Goal: Find specific page/section: Find specific page/section

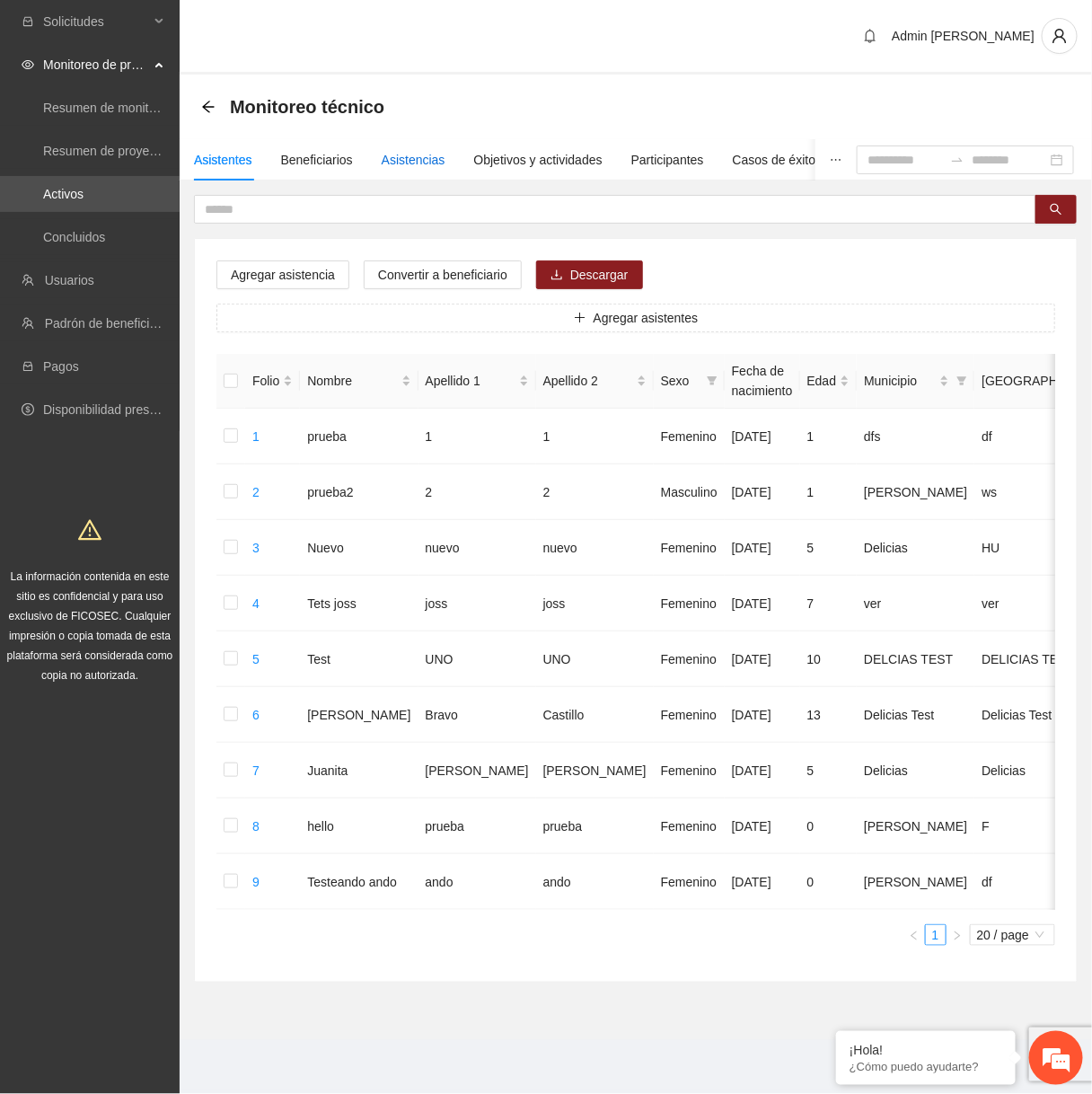
click at [405, 160] on div "Asistencias" at bounding box center [413, 160] width 63 height 20
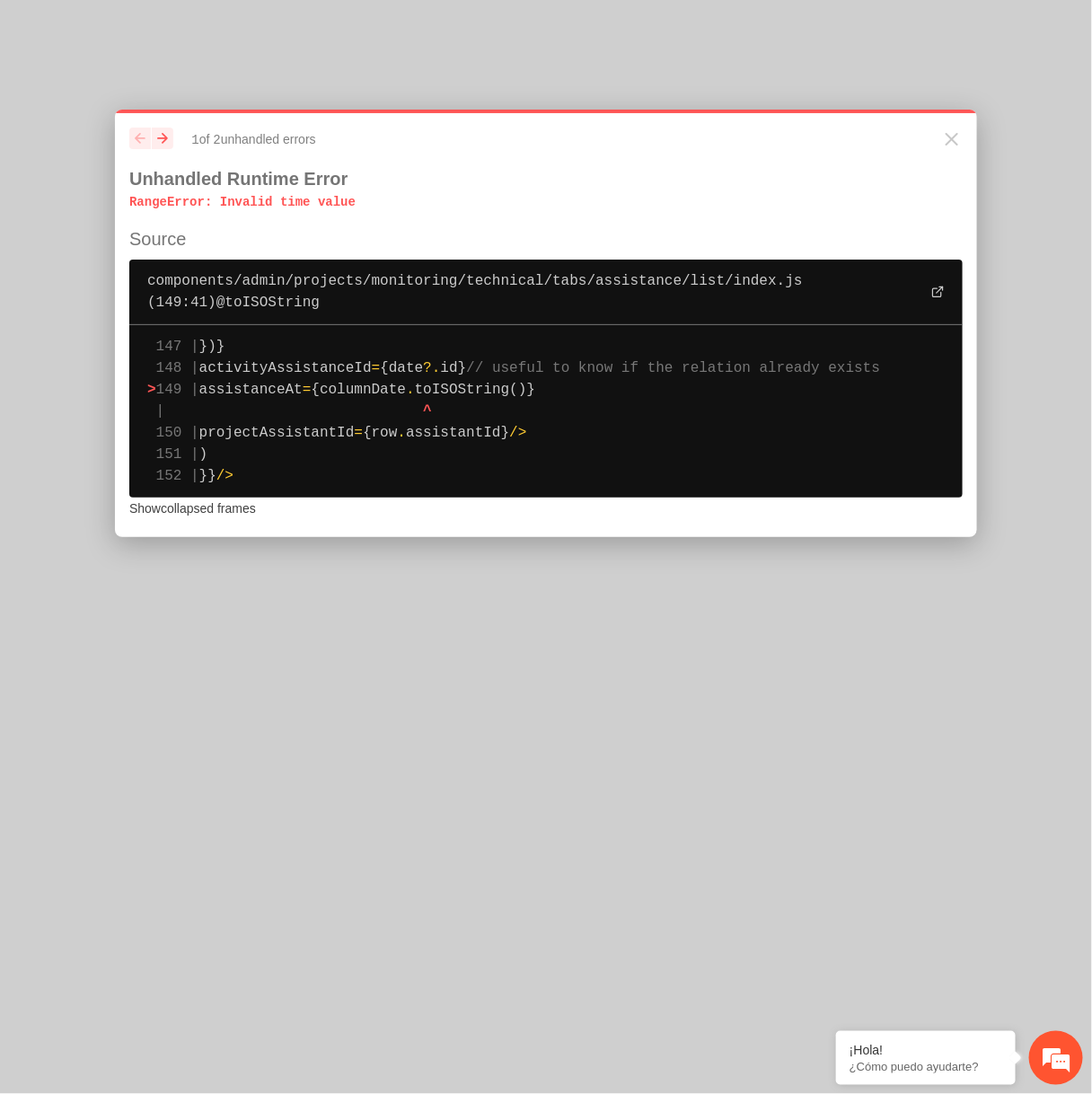
click at [500, 382] on span "toISOString()}" at bounding box center [475, 389] width 120 height 16
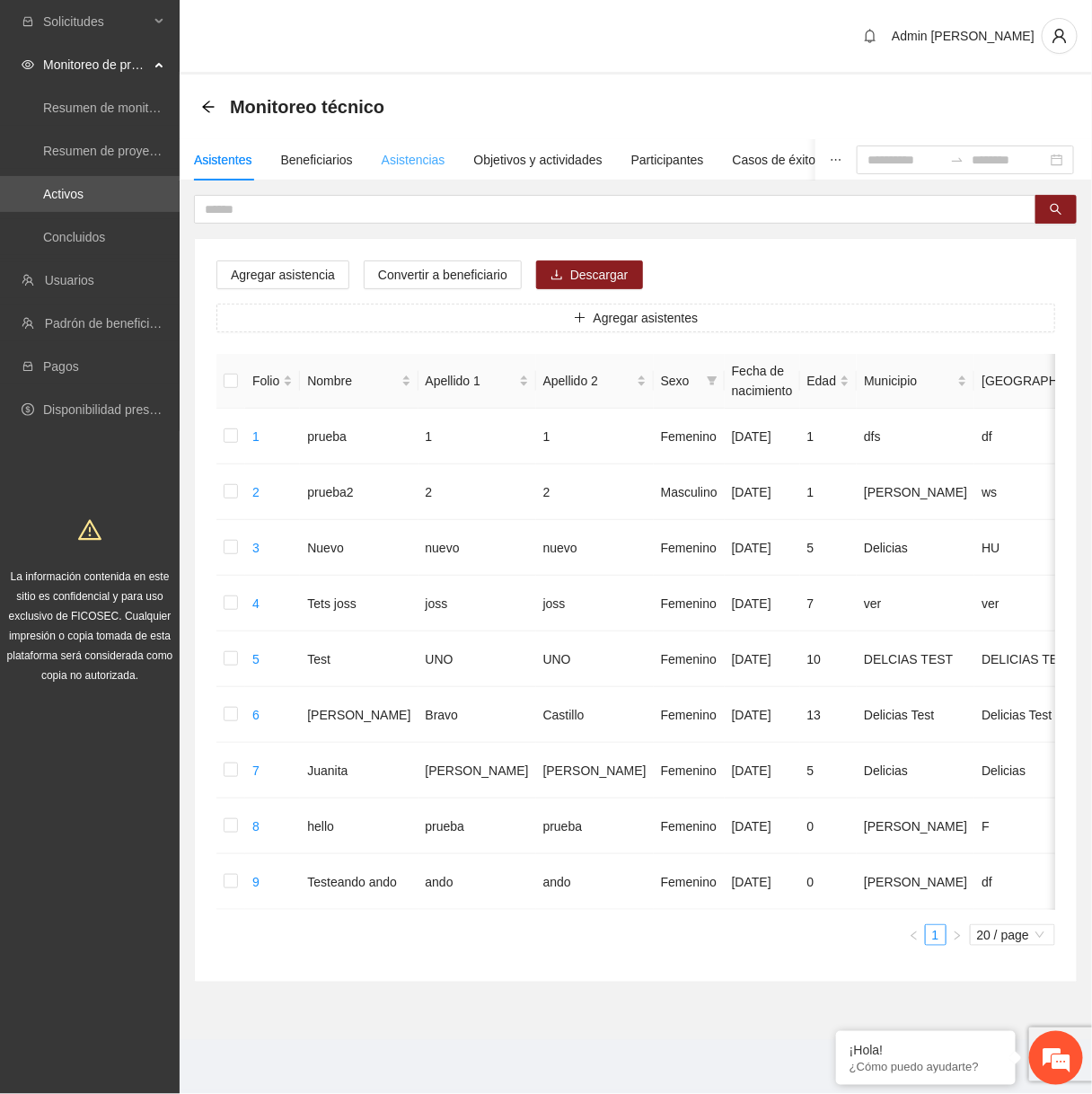
click at [422, 175] on div "Asistencias" at bounding box center [413, 160] width 63 height 41
click at [412, 155] on div "Asistencias" at bounding box center [413, 160] width 63 height 20
click at [430, 176] on div "Asistencias" at bounding box center [413, 160] width 63 height 41
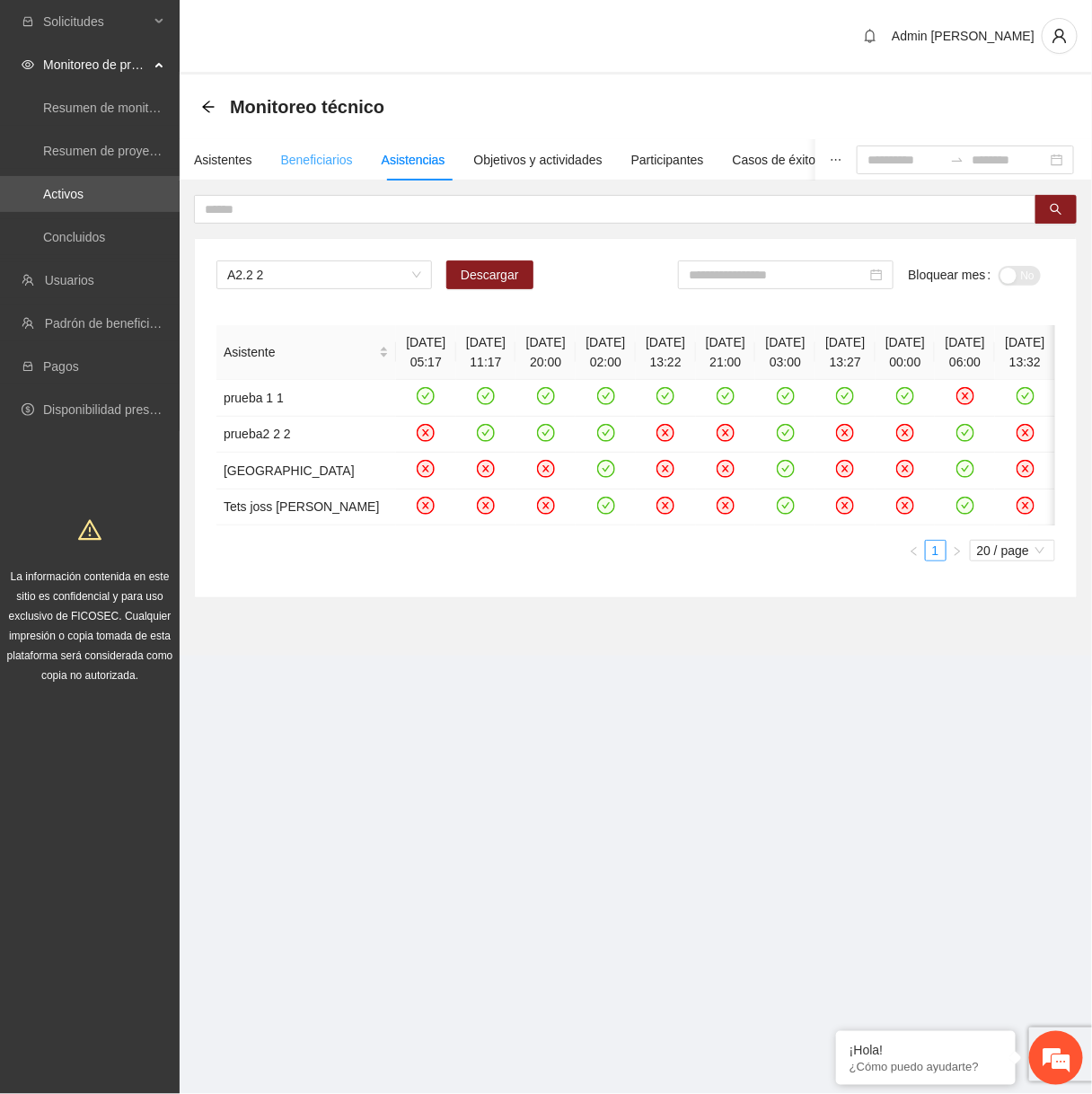
click at [323, 177] on div "Beneficiarios" at bounding box center [316, 160] width 72 height 41
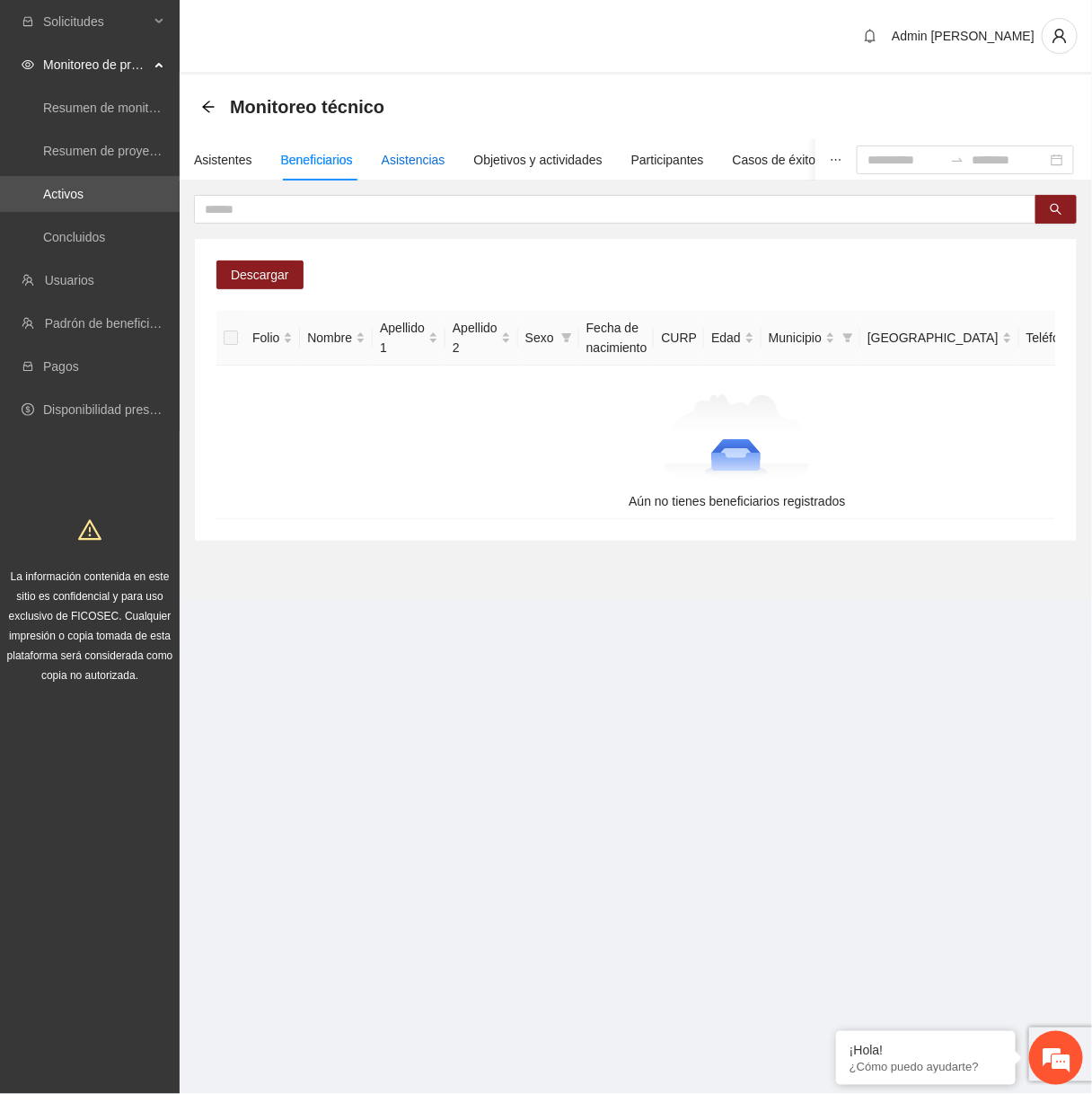
click at [400, 161] on div "Asistencias" at bounding box center [413, 160] width 63 height 20
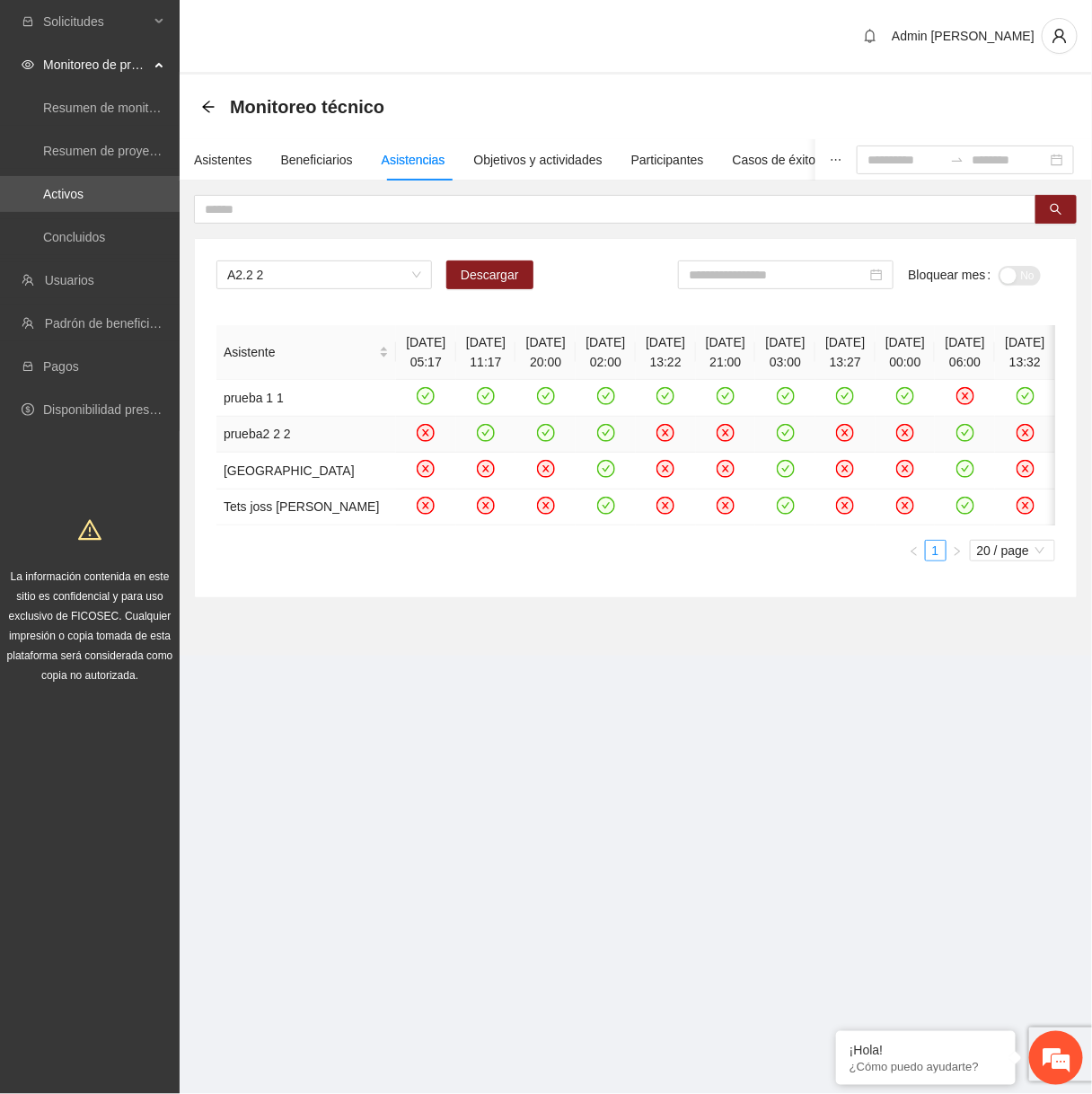
click at [674, 441] on icon "close-circle" at bounding box center [665, 432] width 15 height 15
click at [418, 440] on icon "close-circle" at bounding box center [426, 432] width 15 height 15
click at [308, 174] on div "Beneficiarios" at bounding box center [316, 160] width 72 height 41
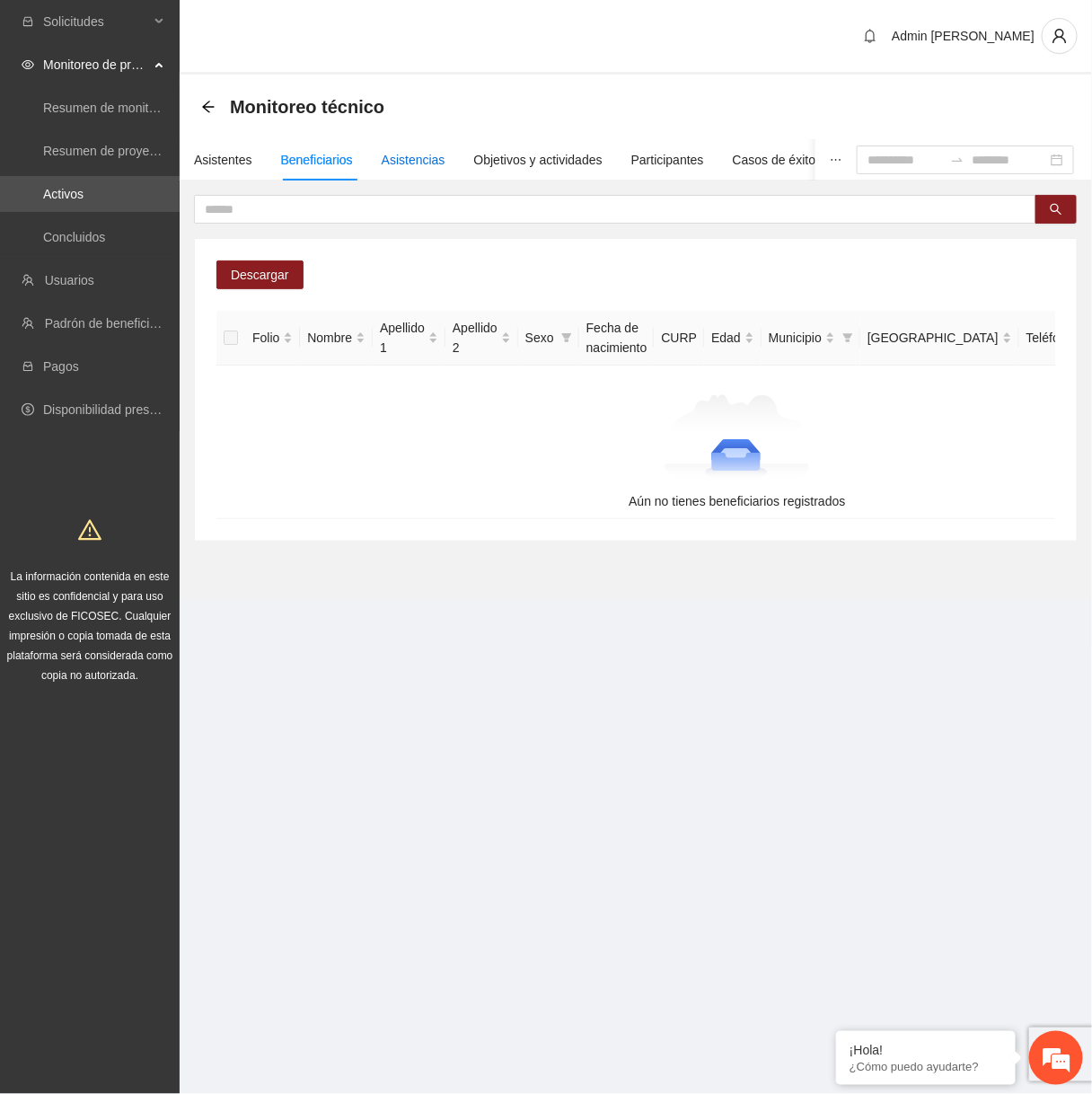
click at [410, 169] on div "Asistencias" at bounding box center [413, 160] width 63 height 20
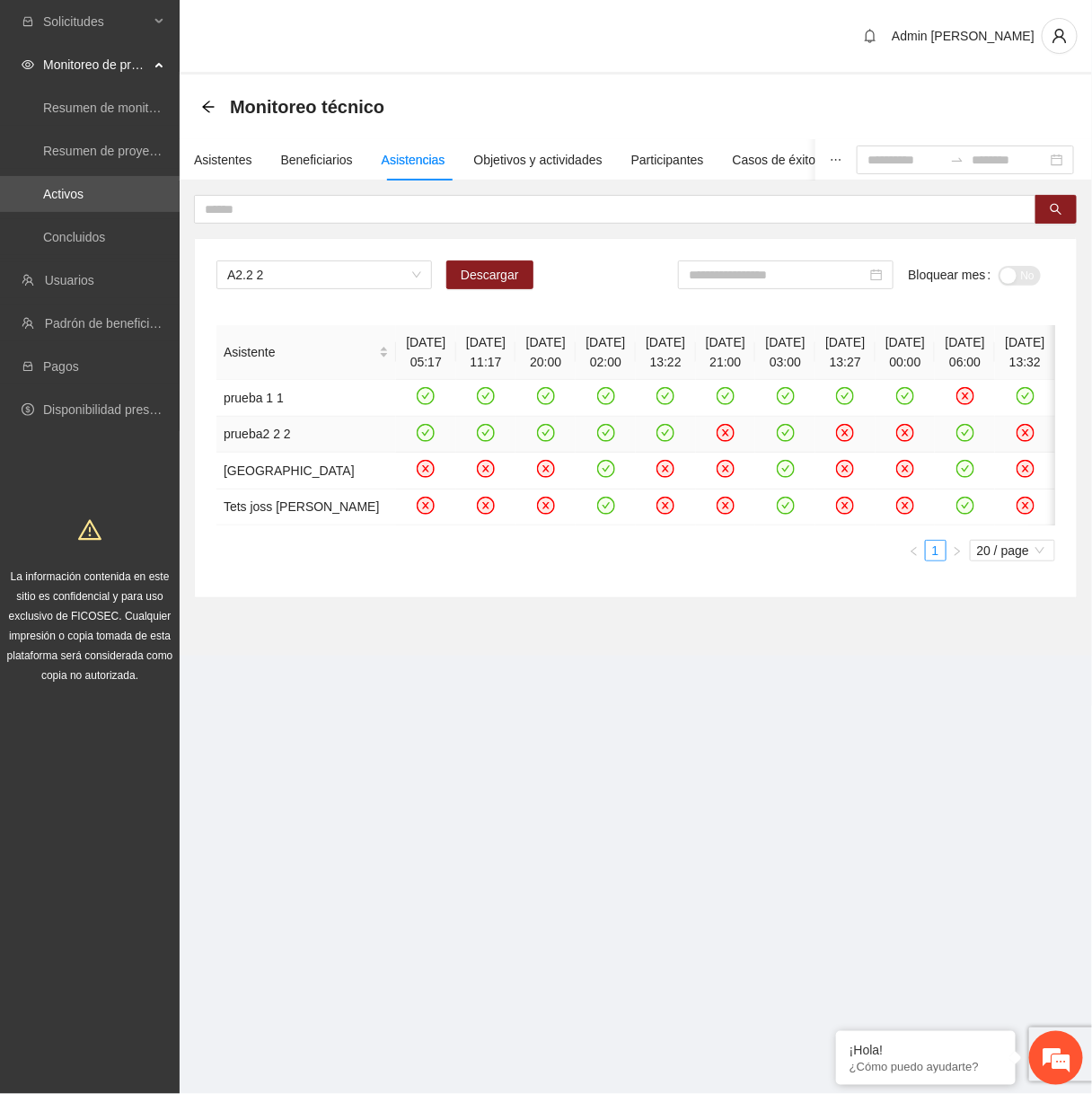
click at [735, 441] on icon "close-circle" at bounding box center [725, 432] width 18 height 18
click at [305, 160] on div "Beneficiarios" at bounding box center [316, 160] width 72 height 20
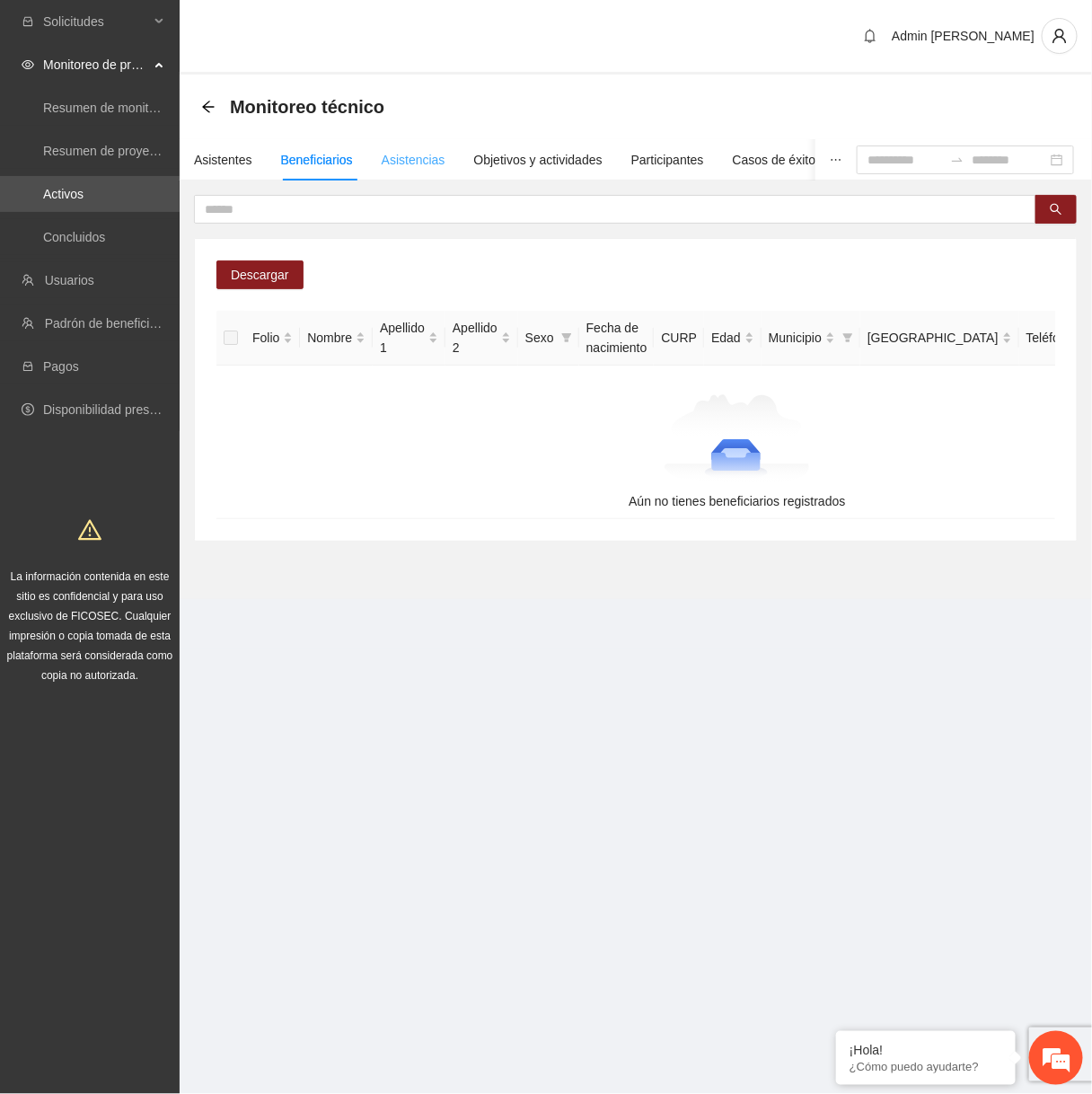
click at [433, 169] on div "Asistencias" at bounding box center [413, 160] width 63 height 41
